Goal: Book appointment/travel/reservation

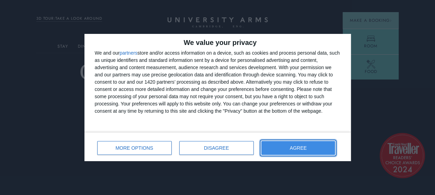
click at [298, 148] on span "AGREE" at bounding box center [298, 148] width 17 height 5
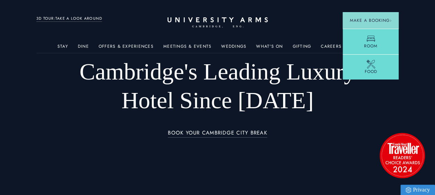
click at [372, 60] on icon at bounding box center [371, 64] width 9 height 9
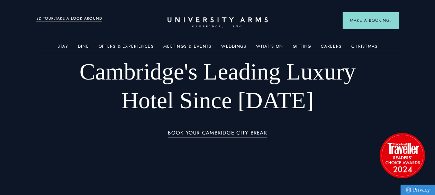
click at [351, 37] on header "Stay Suites Superior Rooms Classic Rooms Cosy Rooms Dine Restaurant Bar Afterno…" at bounding box center [217, 19] width 435 height 38
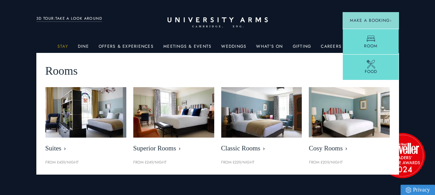
click at [68, 44] on link "Stay" at bounding box center [62, 48] width 11 height 9
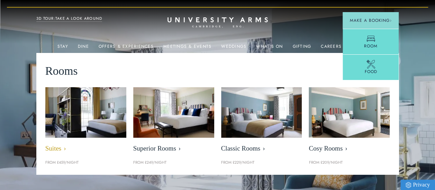
click at [109, 139] on link "Suites" at bounding box center [85, 121] width 81 height 69
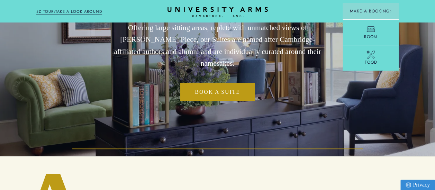
scroll to position [76, 0]
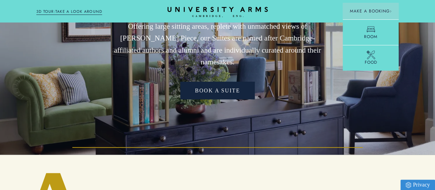
click at [237, 82] on link "Book a Suite" at bounding box center [217, 91] width 74 height 18
